Goal: Task Accomplishment & Management: Manage account settings

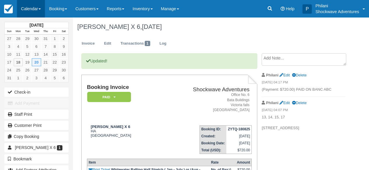
click at [31, 11] on link "Calendar" at bounding box center [31, 8] width 28 height 17
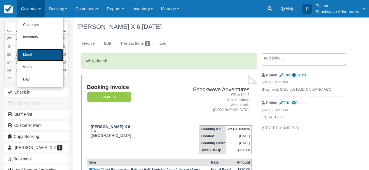
click at [42, 54] on link "Month" at bounding box center [40, 55] width 46 height 12
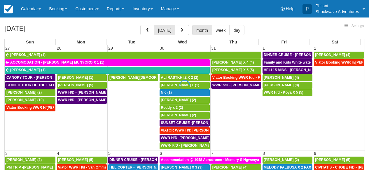
select select
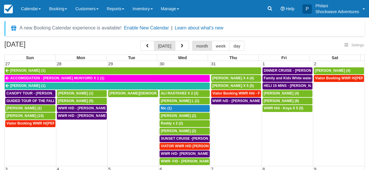
select select
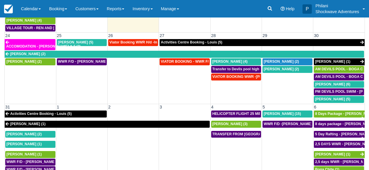
scroll to position [89, 0]
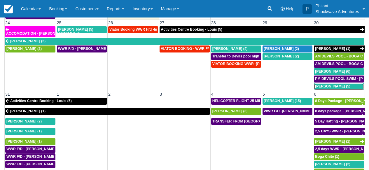
click at [332, 84] on span "[PERSON_NAME] (5)" at bounding box center [332, 86] width 35 height 4
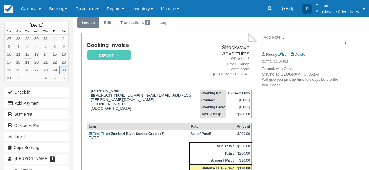
scroll to position [23, 0]
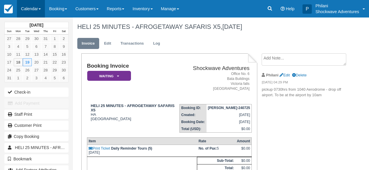
click at [38, 11] on link "Calendar" at bounding box center [31, 8] width 28 height 17
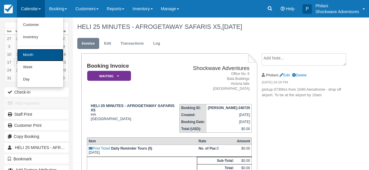
click at [41, 57] on link "Month" at bounding box center [40, 55] width 46 height 12
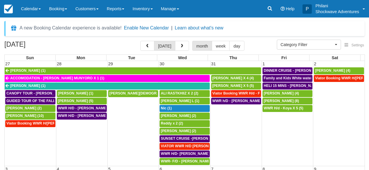
select select
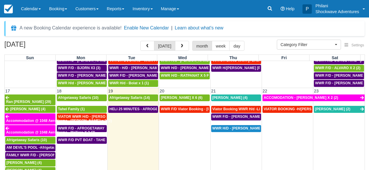
scroll to position [284, 0]
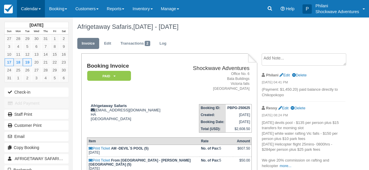
click at [39, 8] on link "Calendar" at bounding box center [31, 8] width 28 height 17
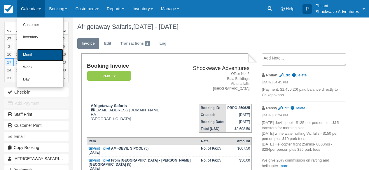
click at [37, 55] on link "Month" at bounding box center [40, 55] width 46 height 12
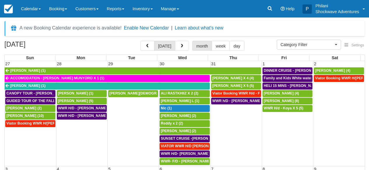
select select
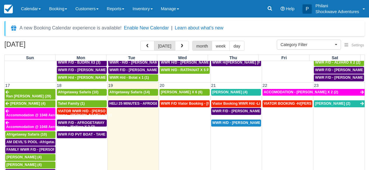
scroll to position [352, 0]
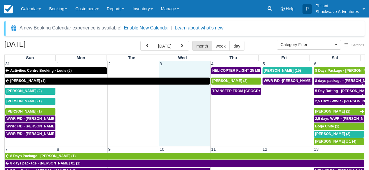
click at [178, 103] on td at bounding box center [184, 116] width 51 height 58
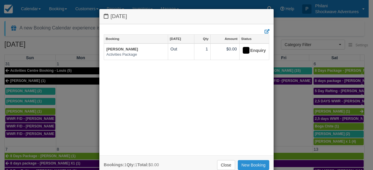
drag, startPoint x: 254, startPoint y: 163, endPoint x: 251, endPoint y: 159, distance: 5.1
click at [254, 163] on link "New Booking" at bounding box center [254, 165] width 32 height 10
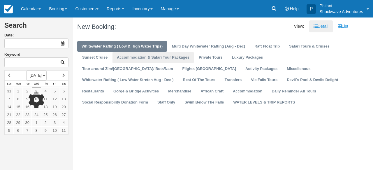
type input "09/03/25"
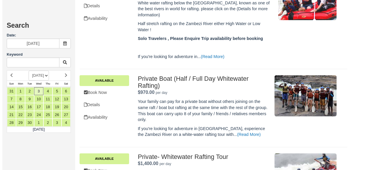
scroll to position [229, 0]
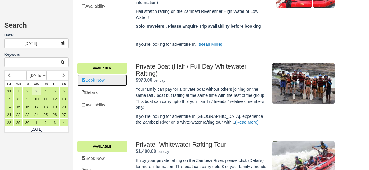
click at [121, 82] on link "Book Now" at bounding box center [102, 80] width 50 height 12
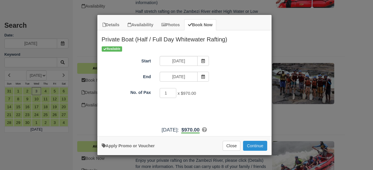
click at [254, 142] on button "Continue" at bounding box center [255, 146] width 24 height 10
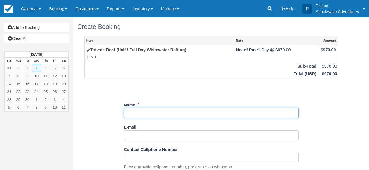
click at [170, 117] on input "Name" at bounding box center [211, 113] width 175 height 10
type input "[PERSON_NAME]"
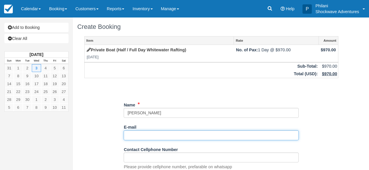
click at [148, 133] on input "E-mail" at bounding box center [211, 135] width 175 height 10
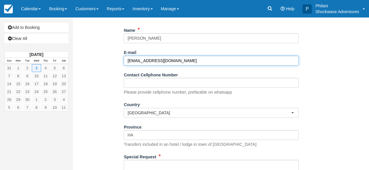
scroll to position [79, 0]
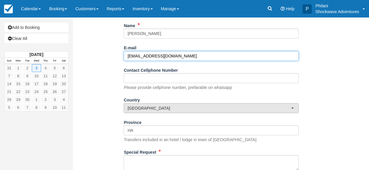
type input "[EMAIL_ADDRESS][DOMAIN_NAME]"
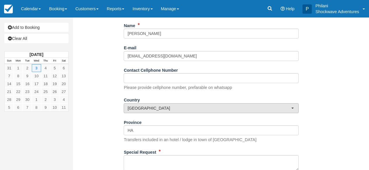
click at [185, 110] on span "[GEOGRAPHIC_DATA]" at bounding box center [209, 108] width 164 height 6
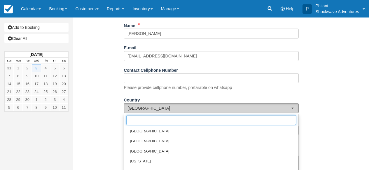
scroll to position [2155, 0]
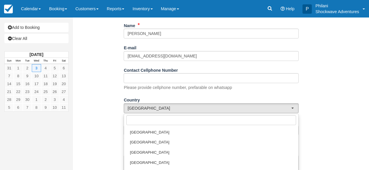
click at [312, 126] on div "Item Rate Amount Private Boat (Half / Full Day Whitewater Rafting) Wed Sep 3, 2…" at bounding box center [211, 84] width 268 height 254
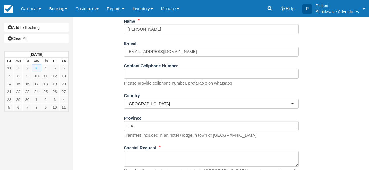
scroll to position [89, 0]
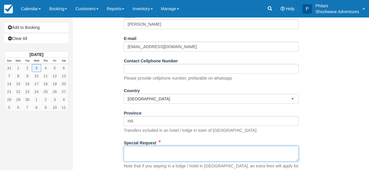
click at [145, 158] on textarea "Special Request" at bounding box center [211, 154] width 175 height 16
type textarea "i"
type textarea "U"
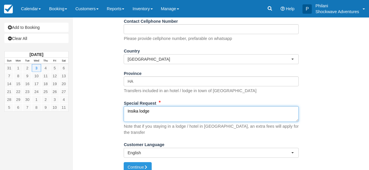
scroll to position [131, 0]
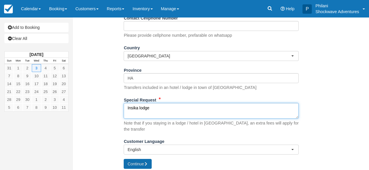
type textarea "Insika lodge"
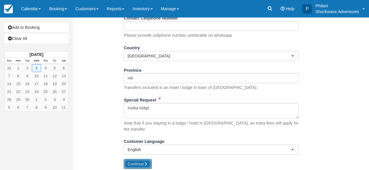
click at [140, 160] on button "Continue" at bounding box center [138, 164] width 28 height 10
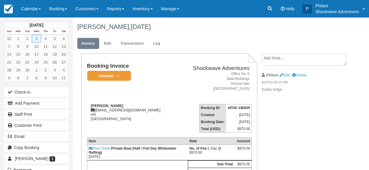
scroll to position [23, 0]
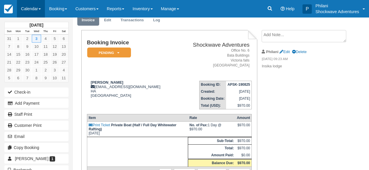
click at [22, 8] on link "Calendar" at bounding box center [31, 8] width 28 height 17
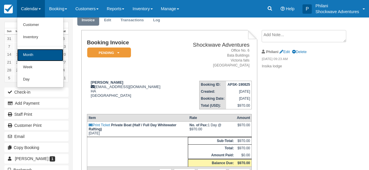
click at [30, 55] on link "Month" at bounding box center [40, 55] width 46 height 12
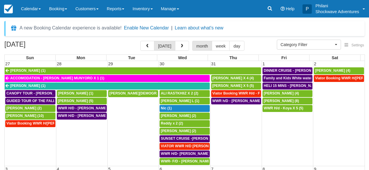
select select
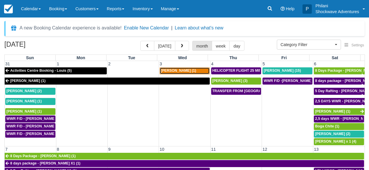
click at [198, 72] on div "Valentina Zenobi (1)" at bounding box center [185, 71] width 48 height 5
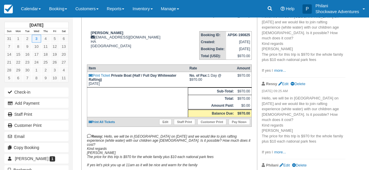
scroll to position [75, 0]
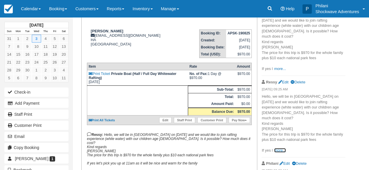
click at [277, 148] on link "more..." at bounding box center [280, 150] width 12 height 4
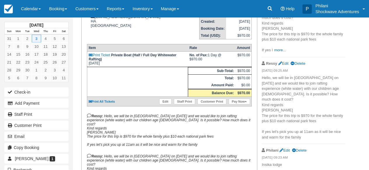
scroll to position [98, 0]
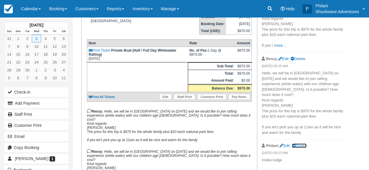
click at [305, 143] on link "Delete" at bounding box center [299, 145] width 15 height 4
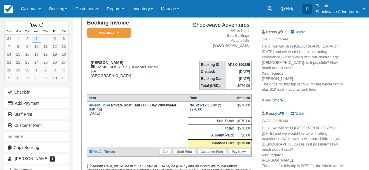
scroll to position [65, 0]
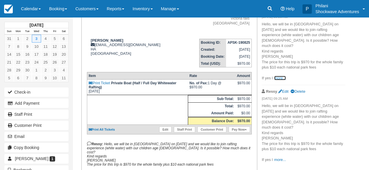
click at [281, 76] on link "more..." at bounding box center [280, 78] width 12 height 4
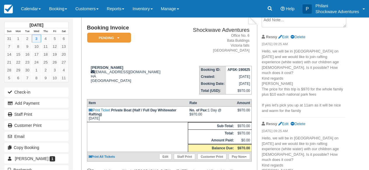
scroll to position [51, 0]
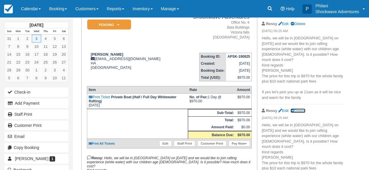
click at [302, 108] on link "Delete" at bounding box center [297, 110] width 15 height 4
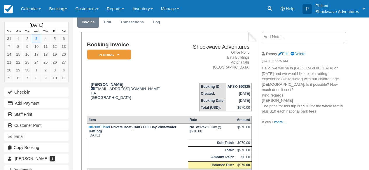
scroll to position [23, 0]
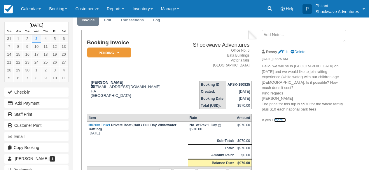
click at [284, 118] on link "more..." at bounding box center [280, 120] width 12 height 4
click at [278, 51] on icon at bounding box center [280, 52] width 4 height 4
type textarea "Hello, we will be in Vic Falls on 3th of sept and we would like to join rafting…"
checkbox input "true"
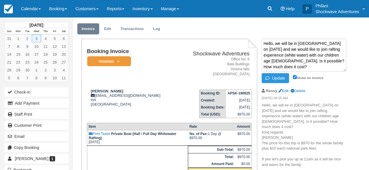
scroll to position [0, 0]
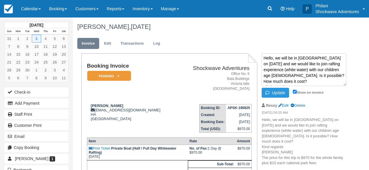
click at [263, 58] on textarea "Hello, we will be in Vic Falls on 3th of sept and we would like to join rafting…" at bounding box center [303, 69] width 85 height 33
click at [270, 59] on textarea "Hello, we will be in Vic Falls on 3th of sept and we would like to join rafting…" at bounding box center [303, 69] width 85 height 33
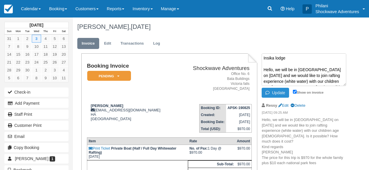
type textarea "Insika lodge Hello, we will be in Vic Falls on 3th of sept and we would like to…"
click at [282, 93] on button "Update" at bounding box center [274, 93] width 27 height 10
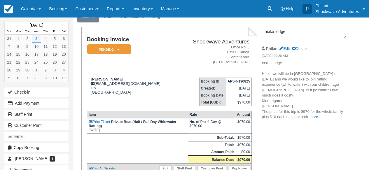
scroll to position [28, 0]
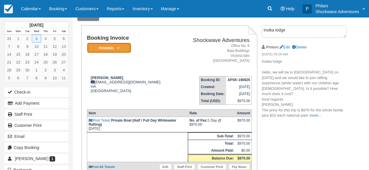
click at [126, 51] on em "Pending" at bounding box center [109, 48] width 44 height 10
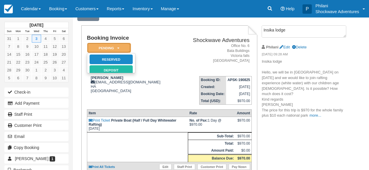
scroll to position [0, 0]
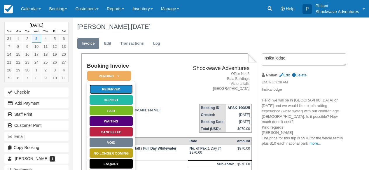
click at [122, 90] on link "Reserved" at bounding box center [111, 89] width 44 height 10
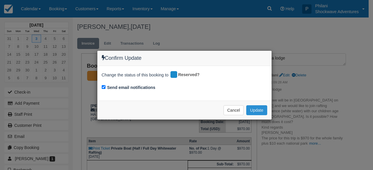
drag, startPoint x: 262, startPoint y: 110, endPoint x: 265, endPoint y: 109, distance: 3.1
click at [262, 110] on button "Update" at bounding box center [256, 110] width 21 height 10
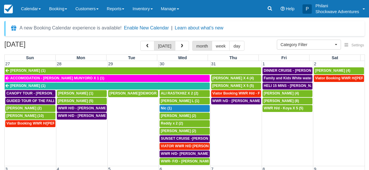
select select
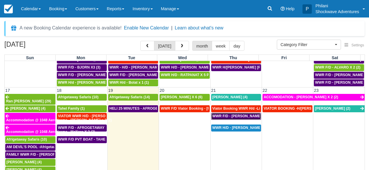
click at [239, 114] on span "WWR F/D - [PERSON_NAME] X4 (4)" at bounding box center [242, 116] width 60 height 4
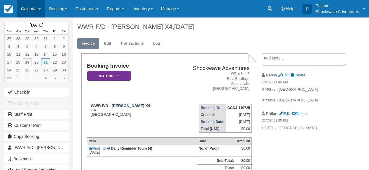
click at [40, 9] on link "Calendar" at bounding box center [31, 8] width 28 height 17
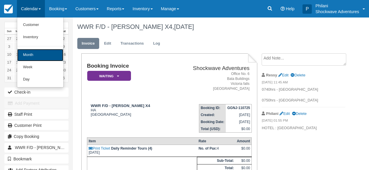
click at [49, 52] on link "Month" at bounding box center [40, 55] width 46 height 12
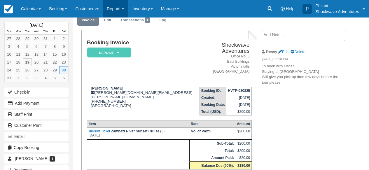
scroll to position [23, 0]
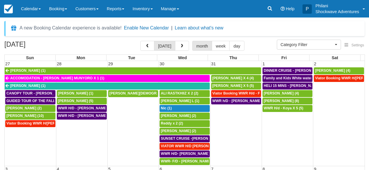
select select
